Goal: Information Seeking & Learning: Learn about a topic

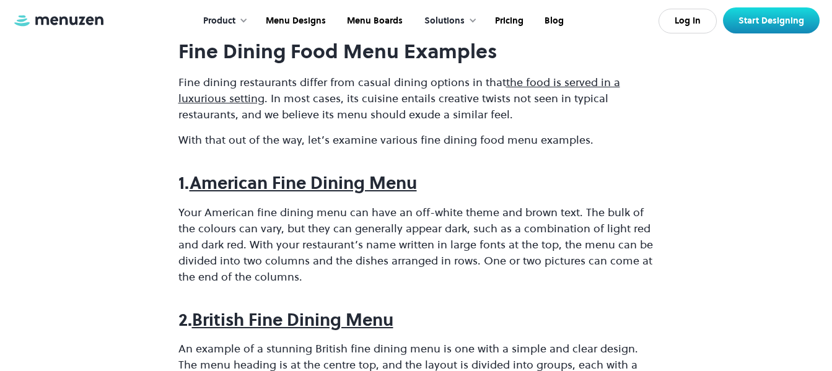
scroll to position [743, 0]
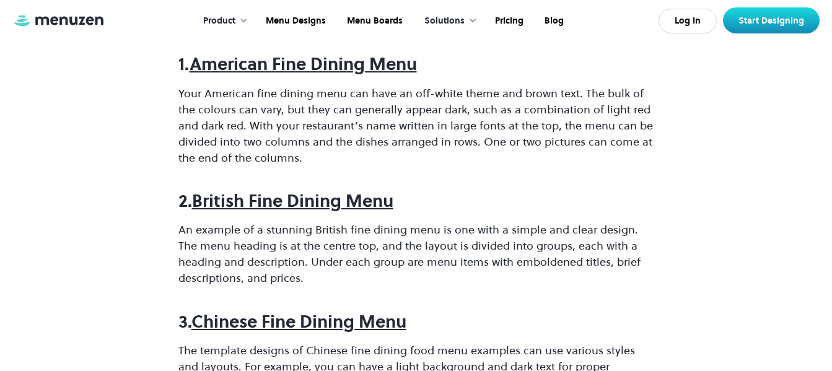
click at [352, 69] on strong "American Fine Dining Menu" at bounding box center [303, 64] width 227 height 24
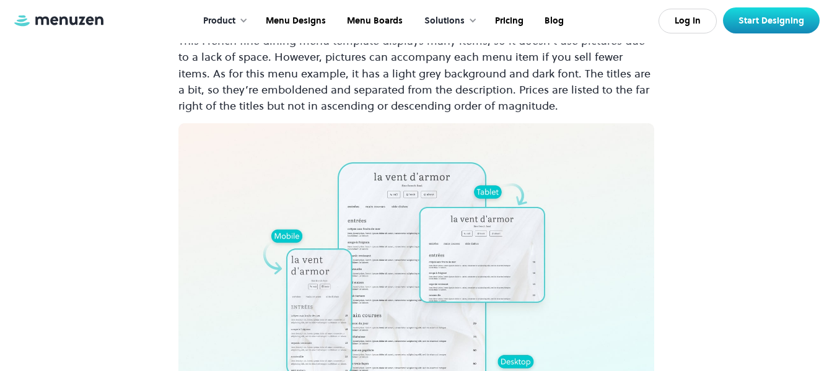
scroll to position [1359, 0]
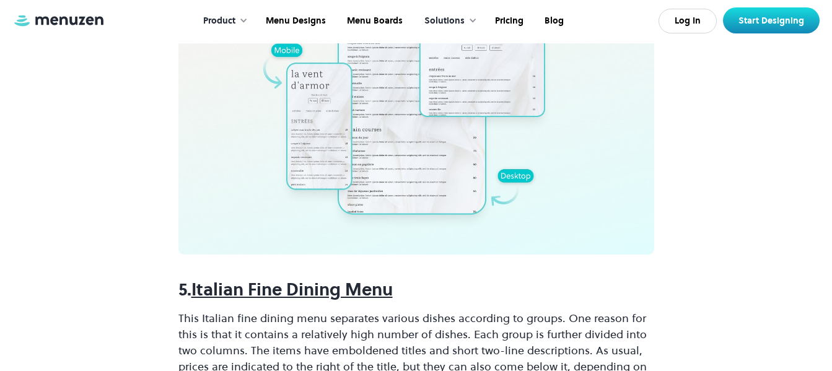
click at [333, 294] on strong "Italian Fine Dining Menu" at bounding box center [291, 289] width 201 height 24
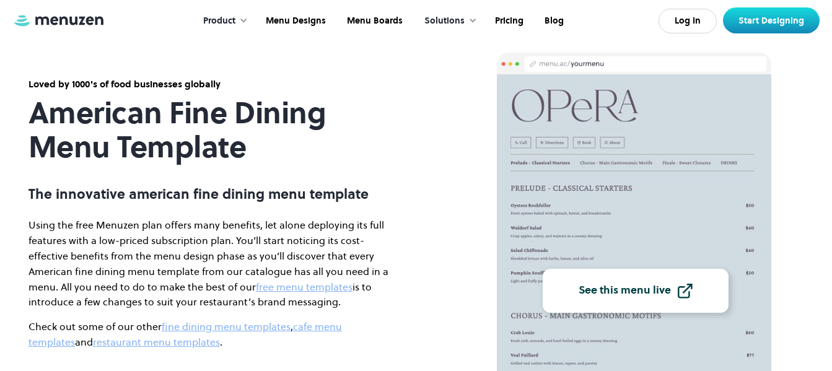
scroll to position [62, 0]
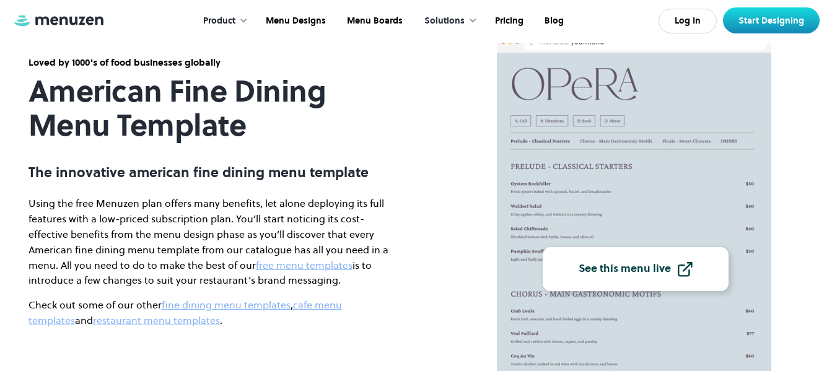
click at [614, 267] on div "See this menu live" at bounding box center [625, 268] width 92 height 11
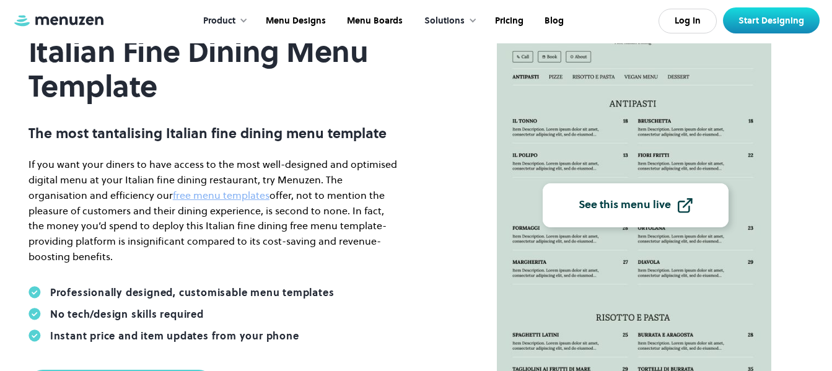
scroll to position [124, 0]
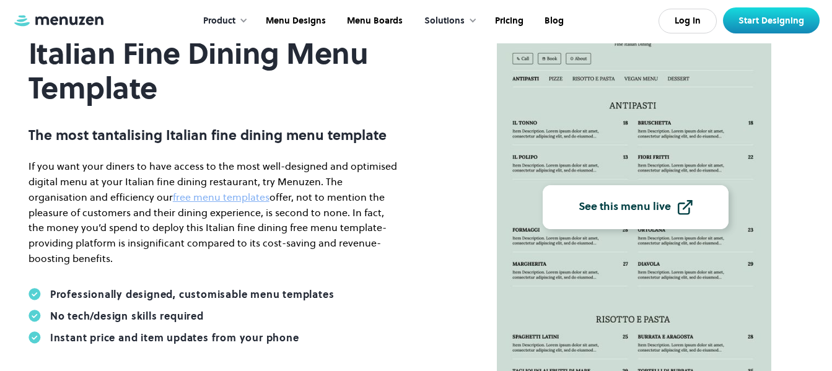
click at [619, 212] on div "See this menu live" at bounding box center [625, 206] width 92 height 11
